Goal: Find specific page/section: Find specific page/section

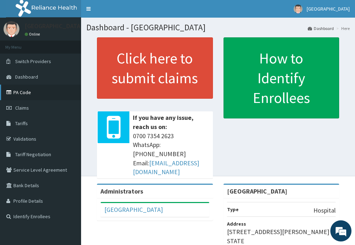
click at [28, 92] on link "PA Code" at bounding box center [40, 93] width 81 height 16
click at [30, 94] on link "PA Code" at bounding box center [40, 93] width 81 height 16
click at [29, 91] on link "PA Code" at bounding box center [40, 93] width 81 height 16
click at [23, 94] on link "PA Code" at bounding box center [40, 93] width 81 height 16
click at [36, 94] on link "PA Code" at bounding box center [40, 93] width 81 height 16
